Goal: Use online tool/utility: Utilize a website feature to perform a specific function

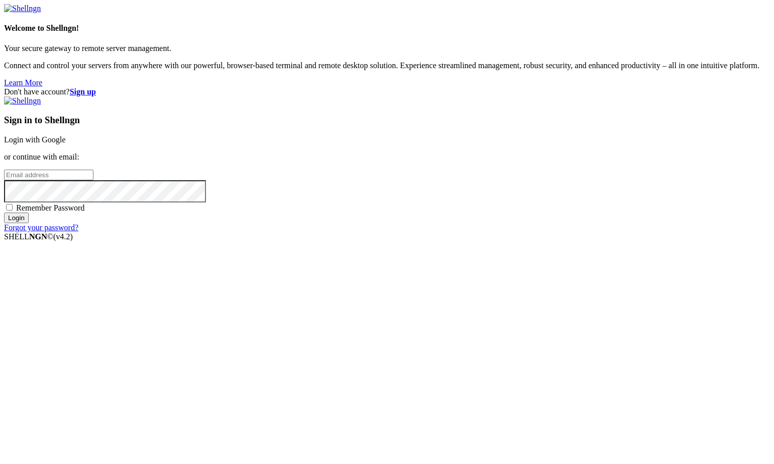
click at [66, 144] on link "Login with Google" at bounding box center [35, 139] width 62 height 9
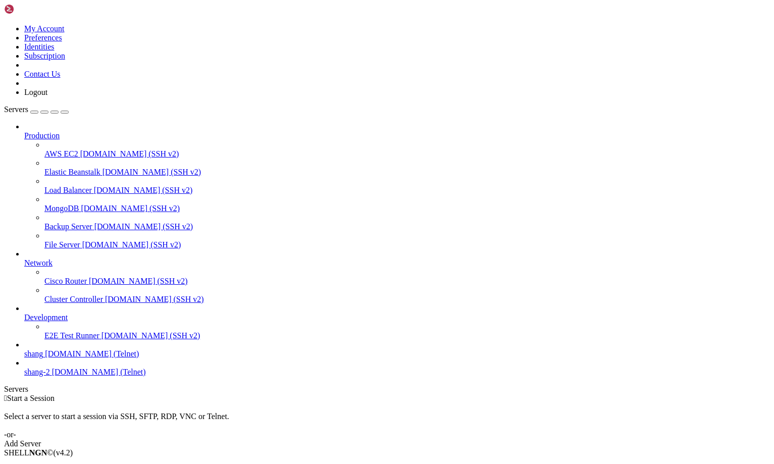
click at [59, 358] on span "[DOMAIN_NAME] (Telnet)" at bounding box center [92, 353] width 94 height 9
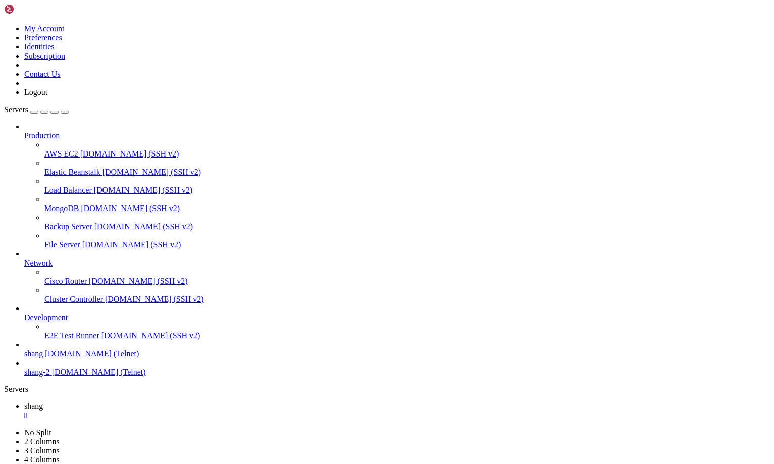
click at [43, 402] on span "shang" at bounding box center [33, 406] width 19 height 9
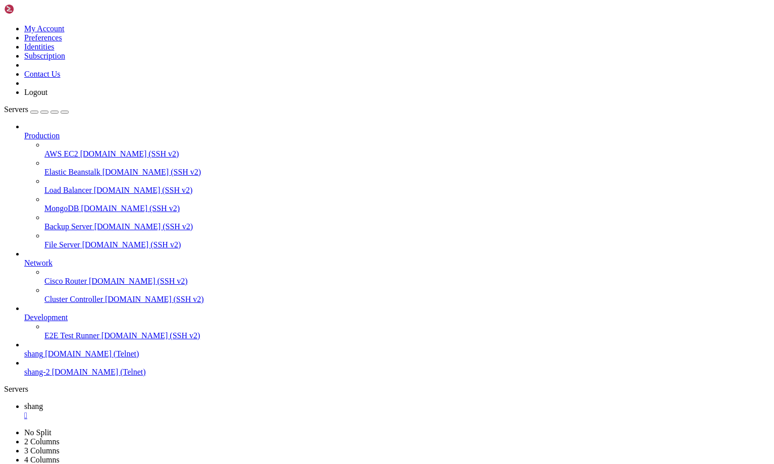
scroll to position [4091, 0]
